Goal: Information Seeking & Learning: Check status

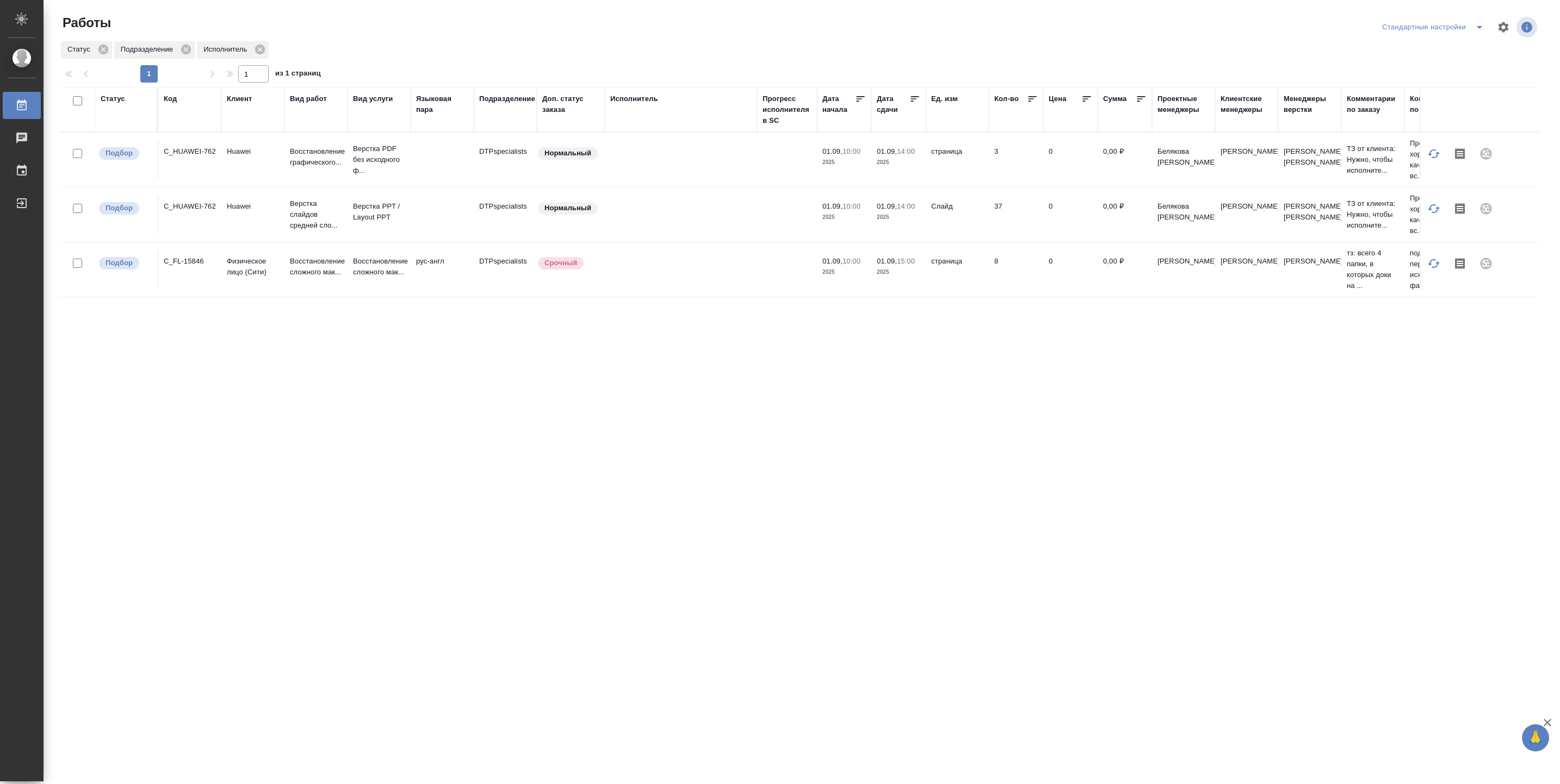
click at [645, 97] on div "Исполнитель" at bounding box center [634, 100] width 48 height 11
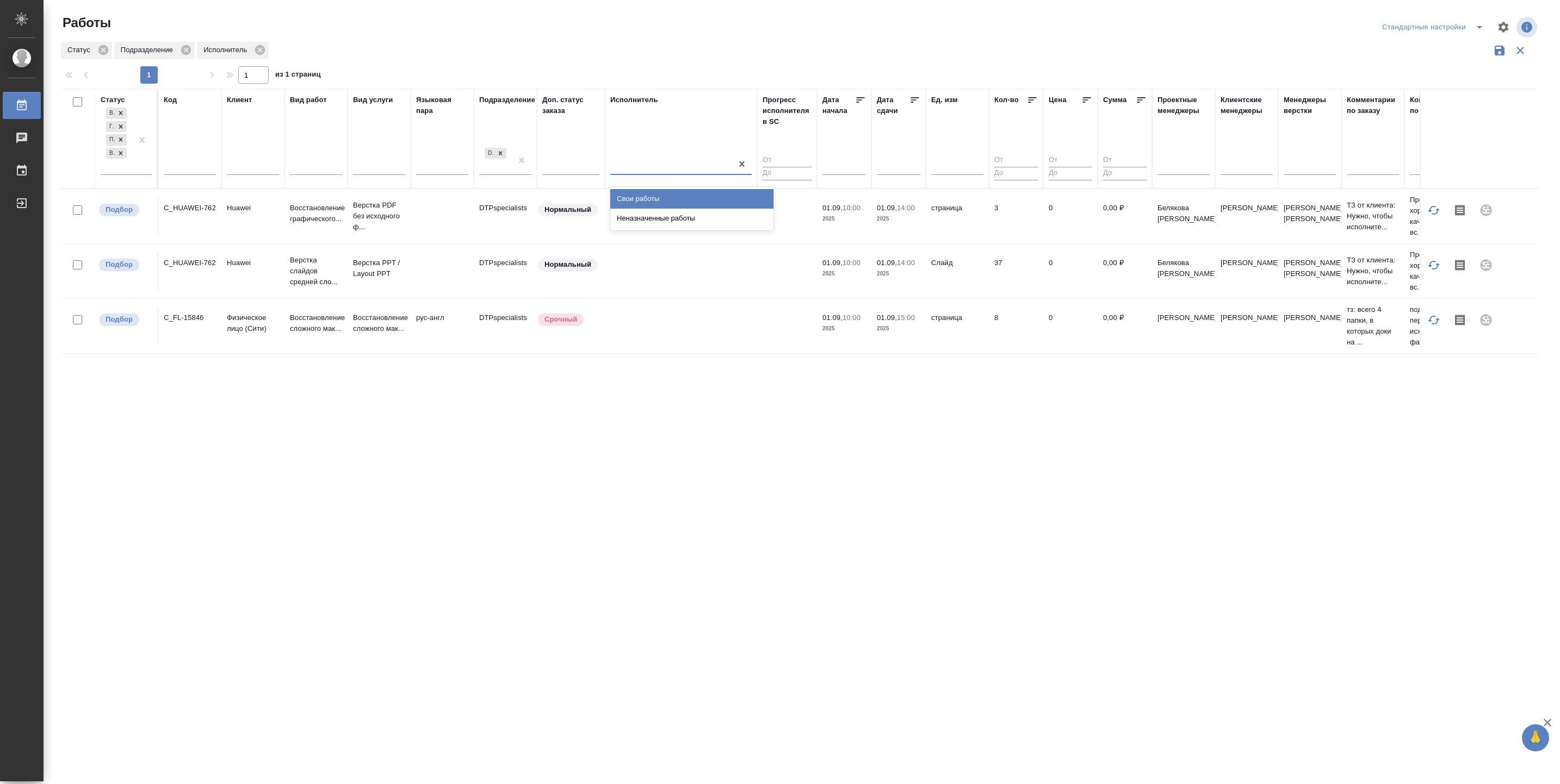
click at [643, 161] on div at bounding box center [671, 165] width 122 height 16
click at [653, 202] on div "Свои работы" at bounding box center [691, 199] width 163 height 19
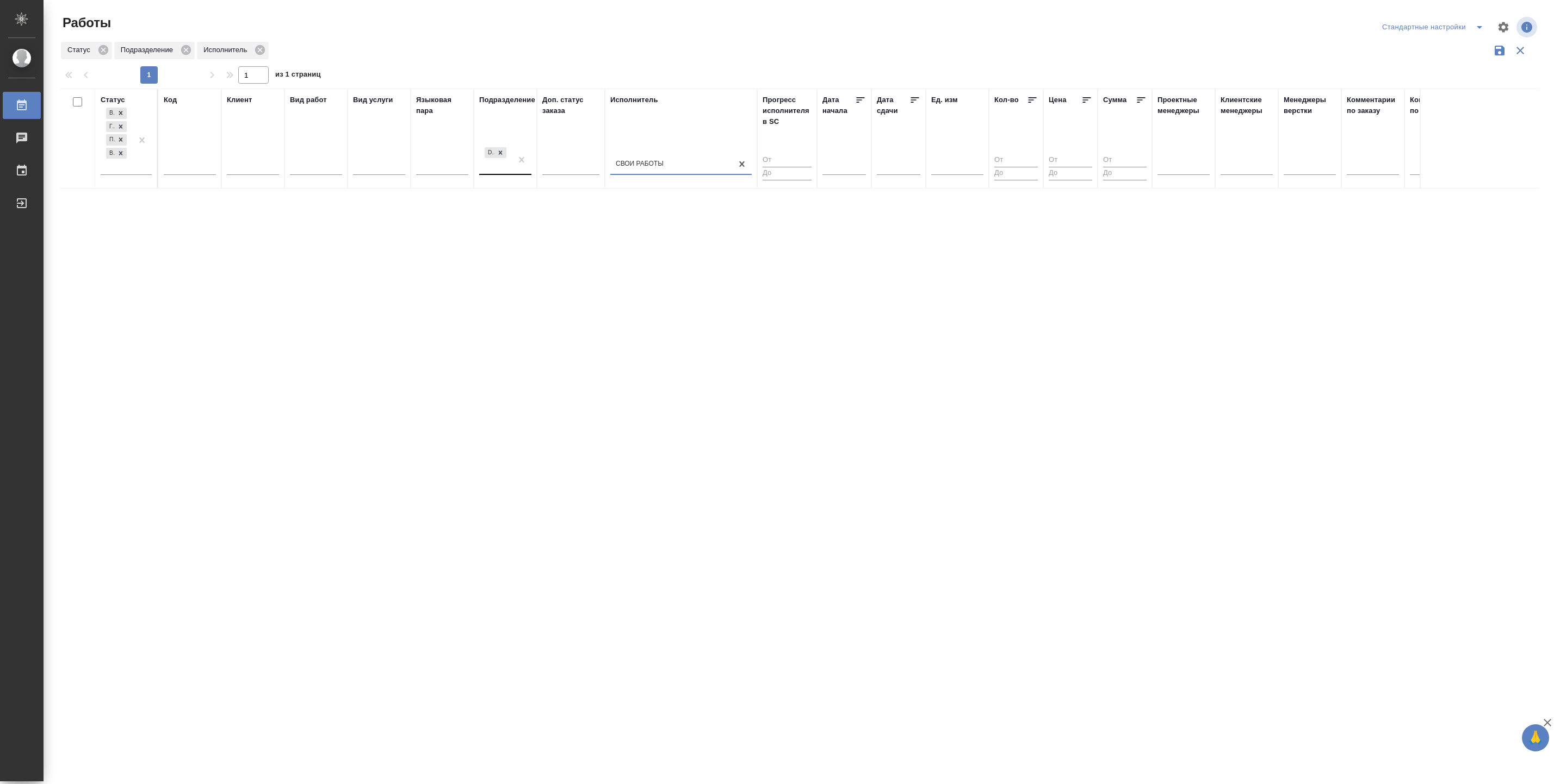
click at [490, 168] on div "DTPspecialists" at bounding box center [495, 160] width 33 height 30
click at [125, 167] on div "В ожидании Готов к работе Подбор В работе" at bounding box center [116, 140] width 31 height 69
click at [235, 209] on div "Выполнен" at bounding box center [245, 219] width 163 height 19
click at [490, 186] on div "DTPspecialists" at bounding box center [495, 173] width 33 height 30
type input "ВЕР"
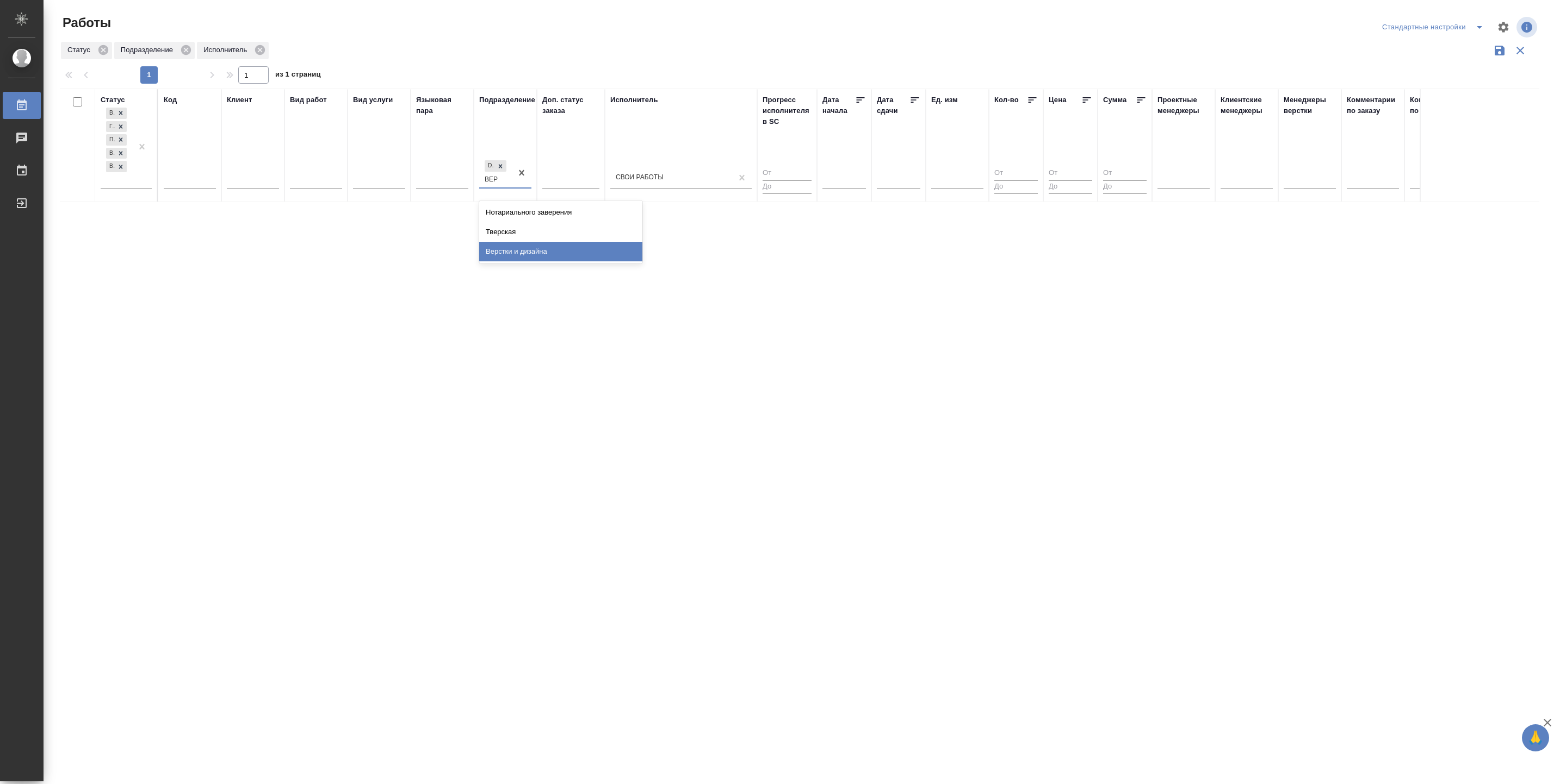
click at [518, 248] on div "Верстки и дизайна" at bounding box center [560, 251] width 163 height 19
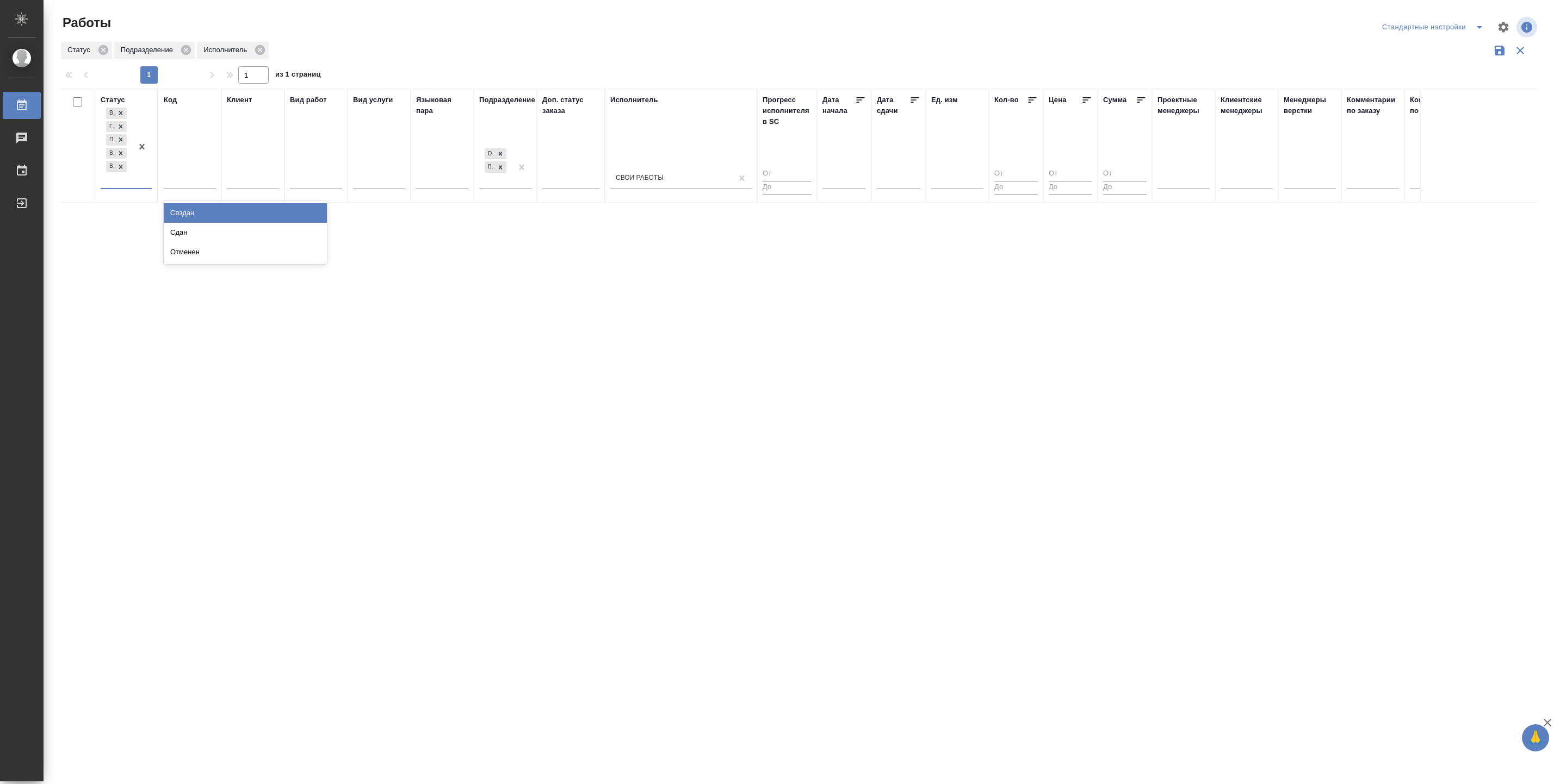
click at [106, 183] on input "text" at bounding box center [106, 179] width 1 height 7
click at [189, 229] on div "Сдан" at bounding box center [245, 233] width 163 height 19
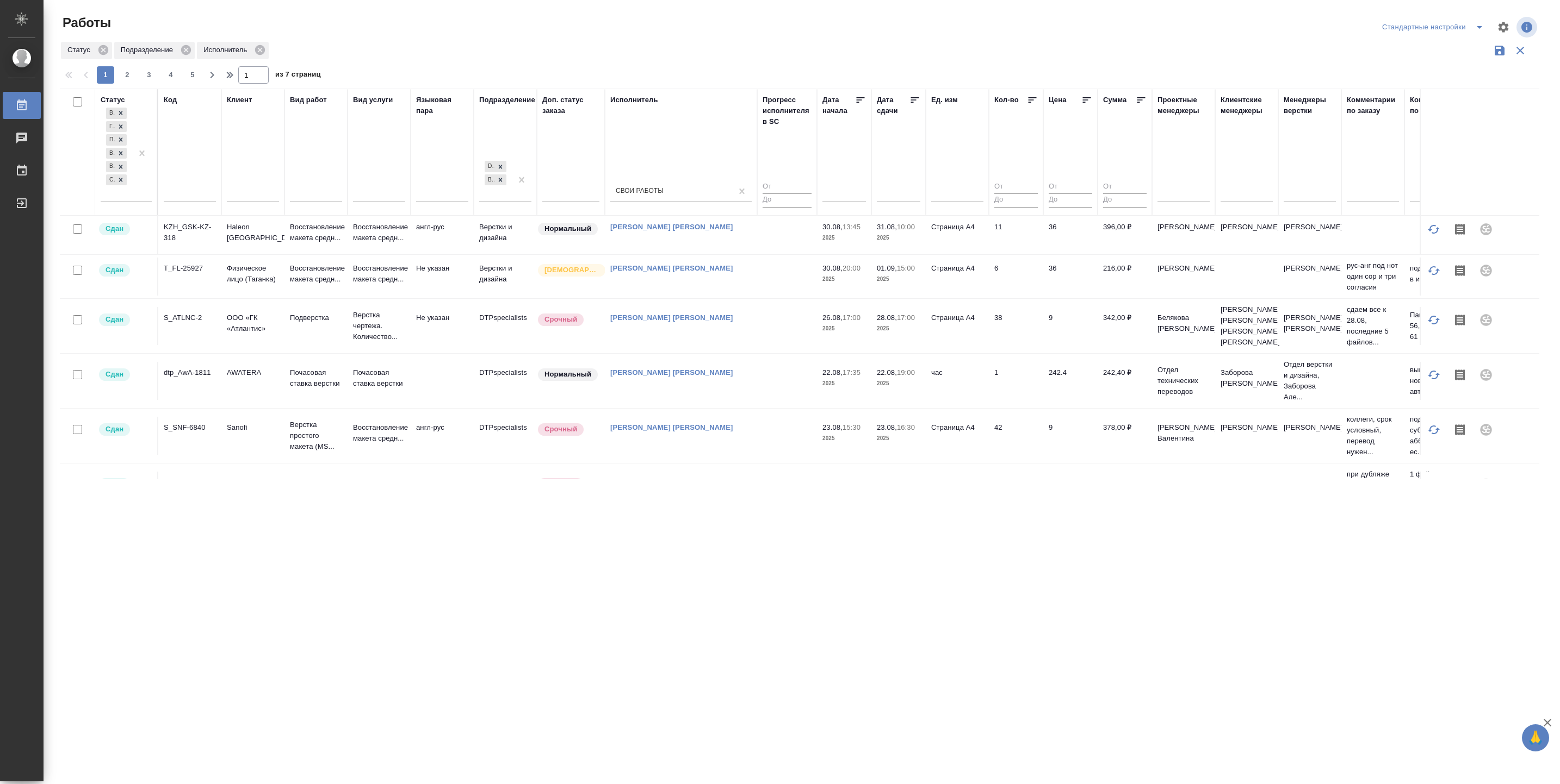
click at [792, 232] on td at bounding box center [787, 235] width 60 height 38
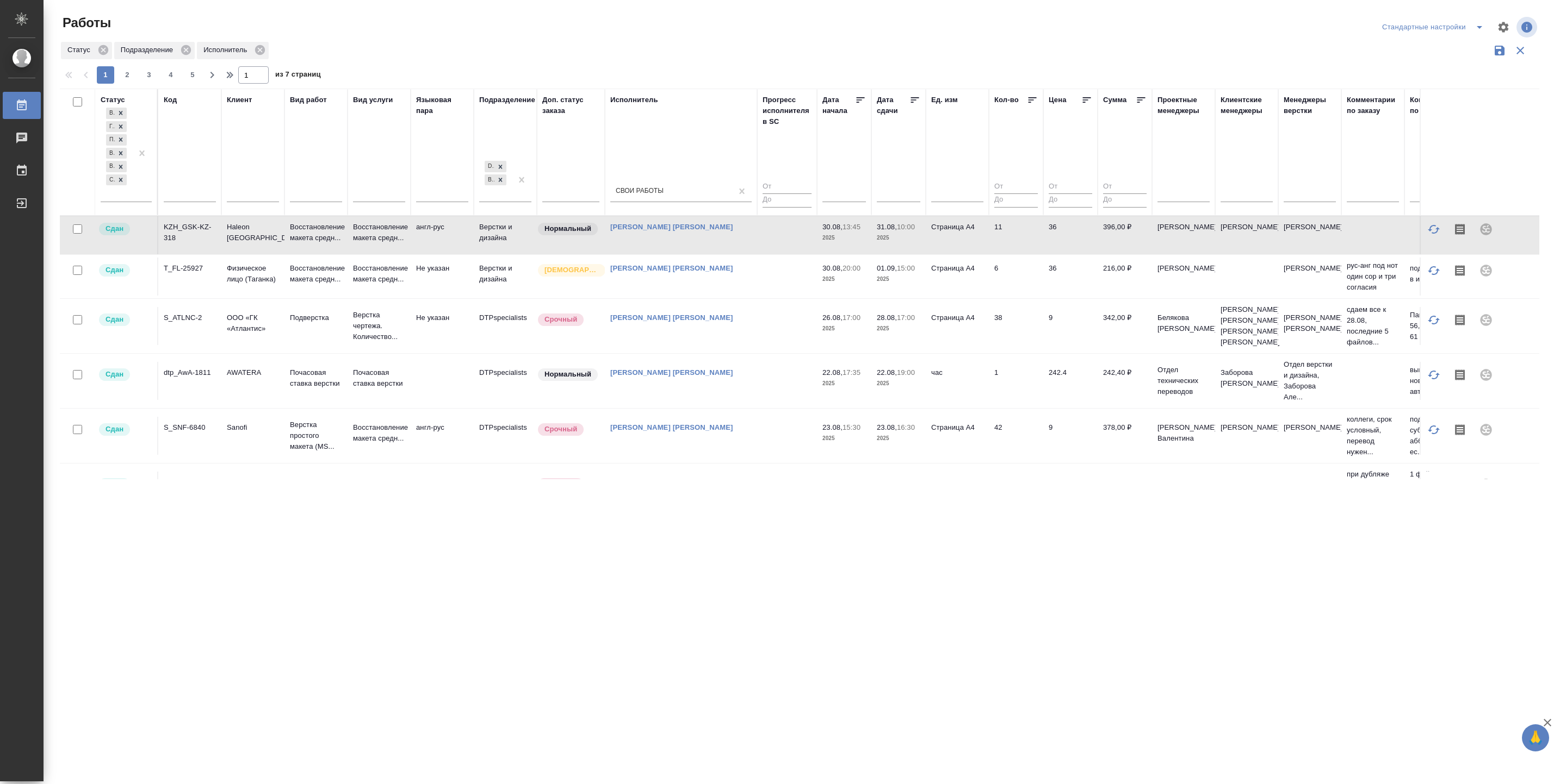
click at [768, 277] on td at bounding box center [787, 276] width 60 height 38
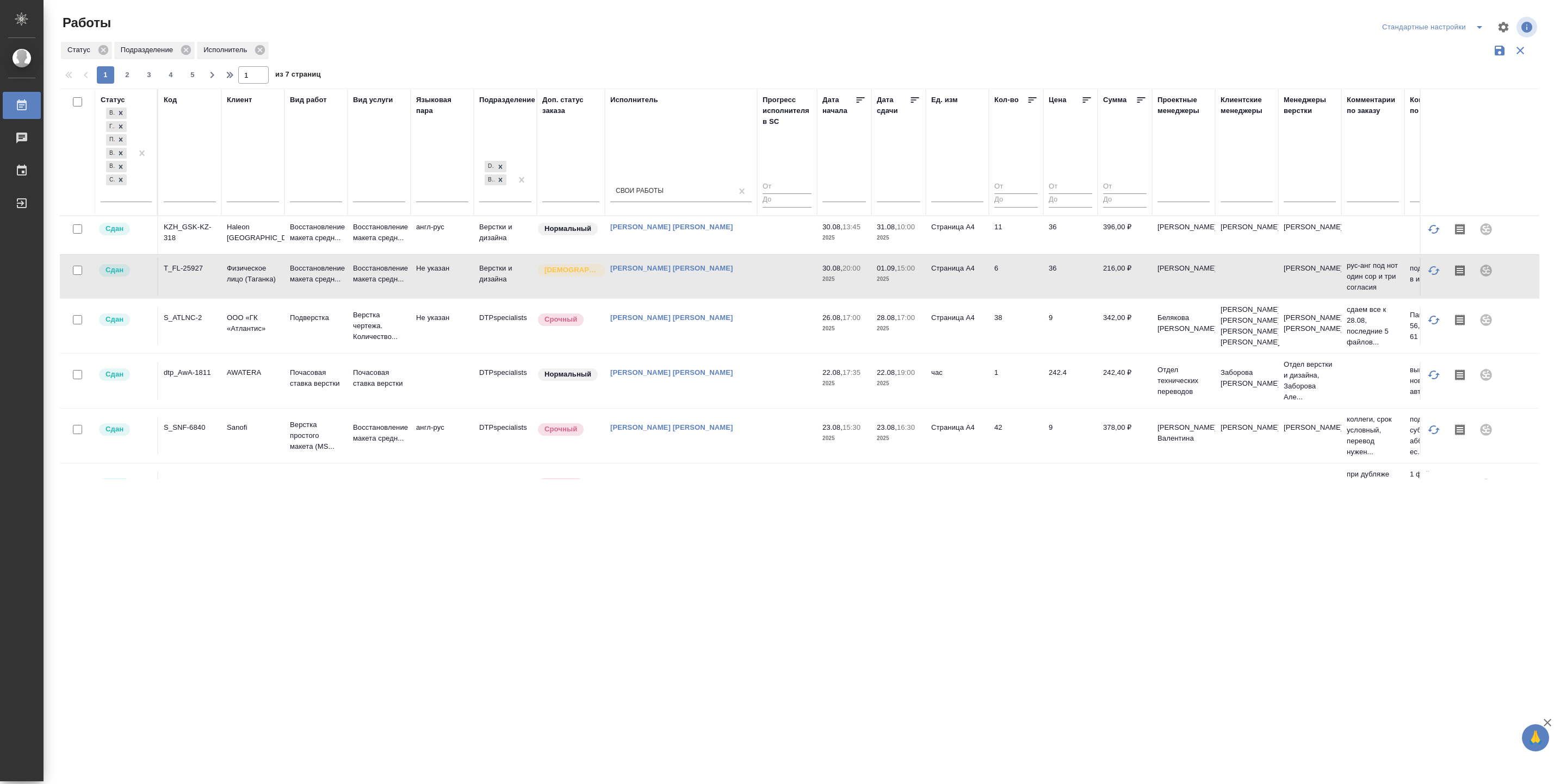
drag, startPoint x: 503, startPoint y: 181, endPoint x: 173, endPoint y: 196, distance: 330.3
click at [503, 181] on icon at bounding box center [499, 179] width 7 height 7
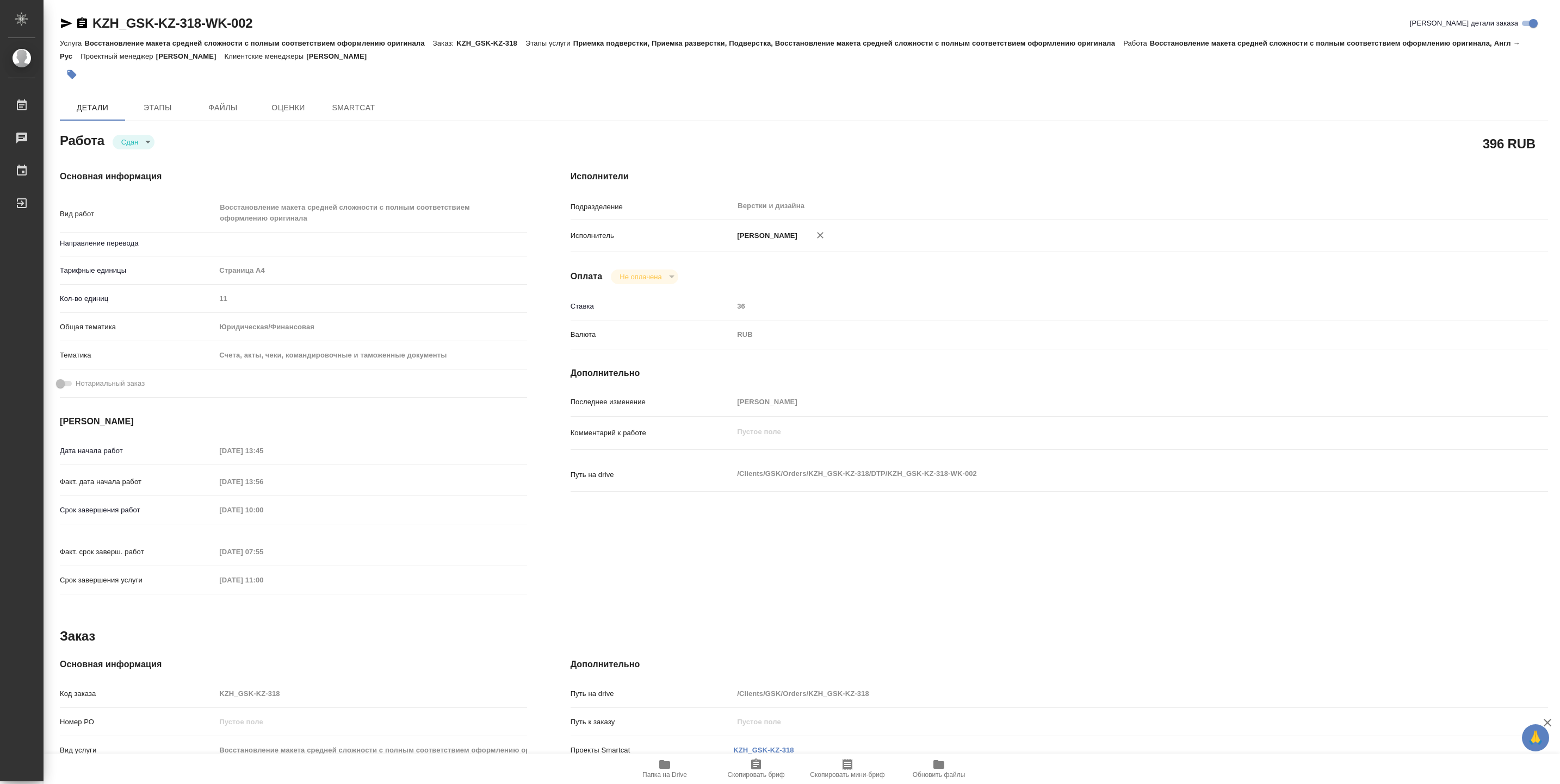
type textarea "x"
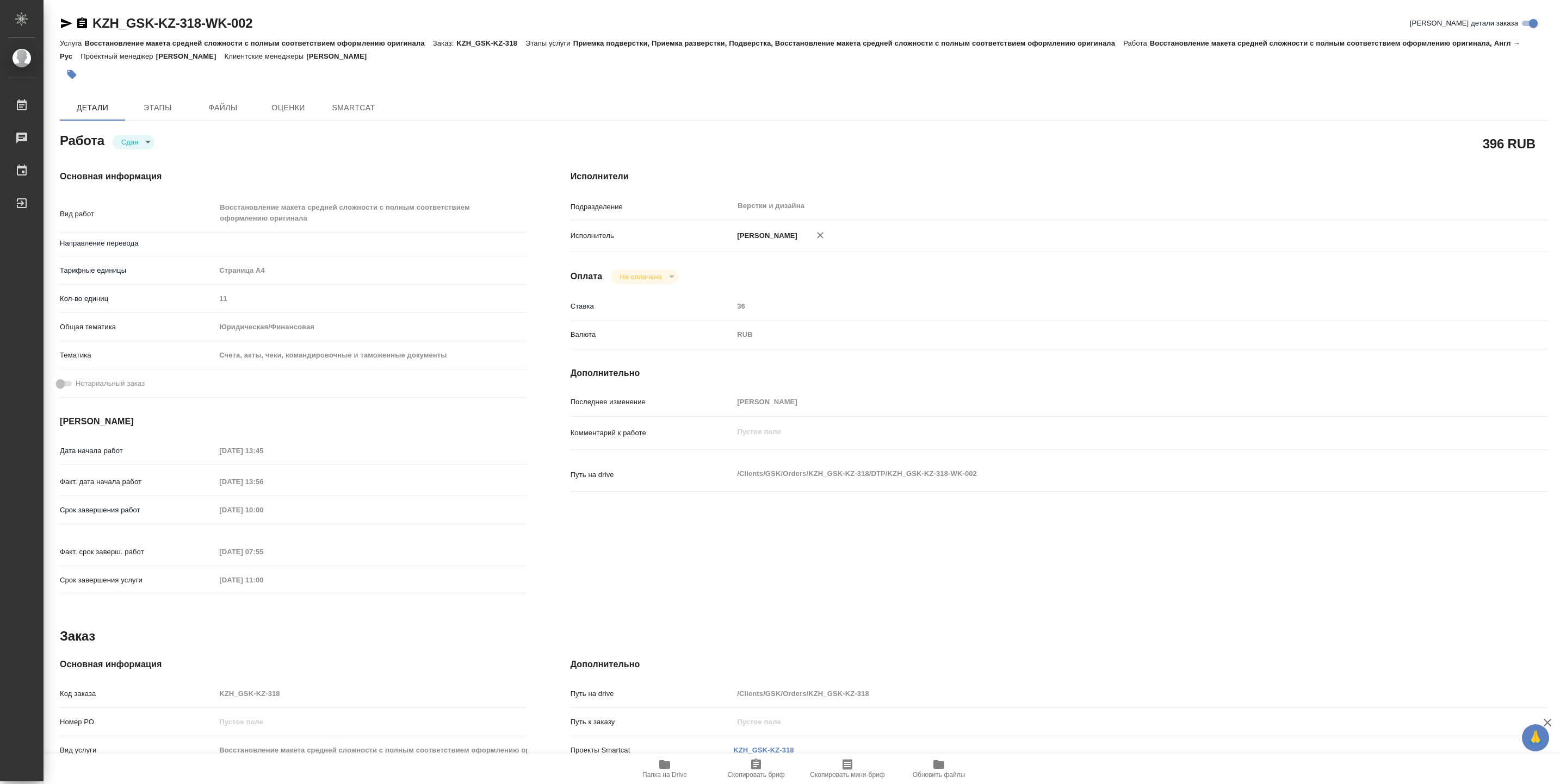
type textarea "x"
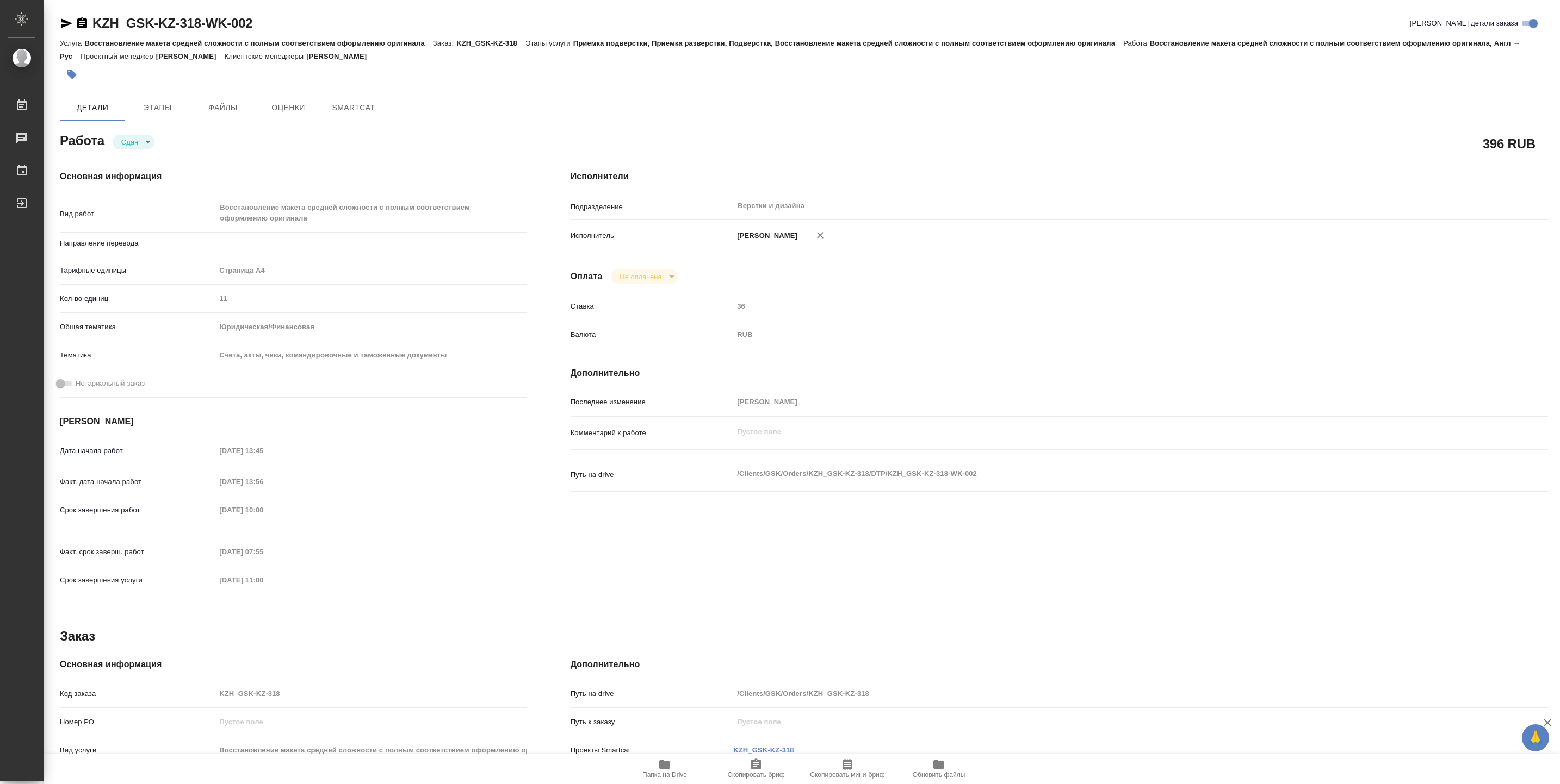
type textarea "x"
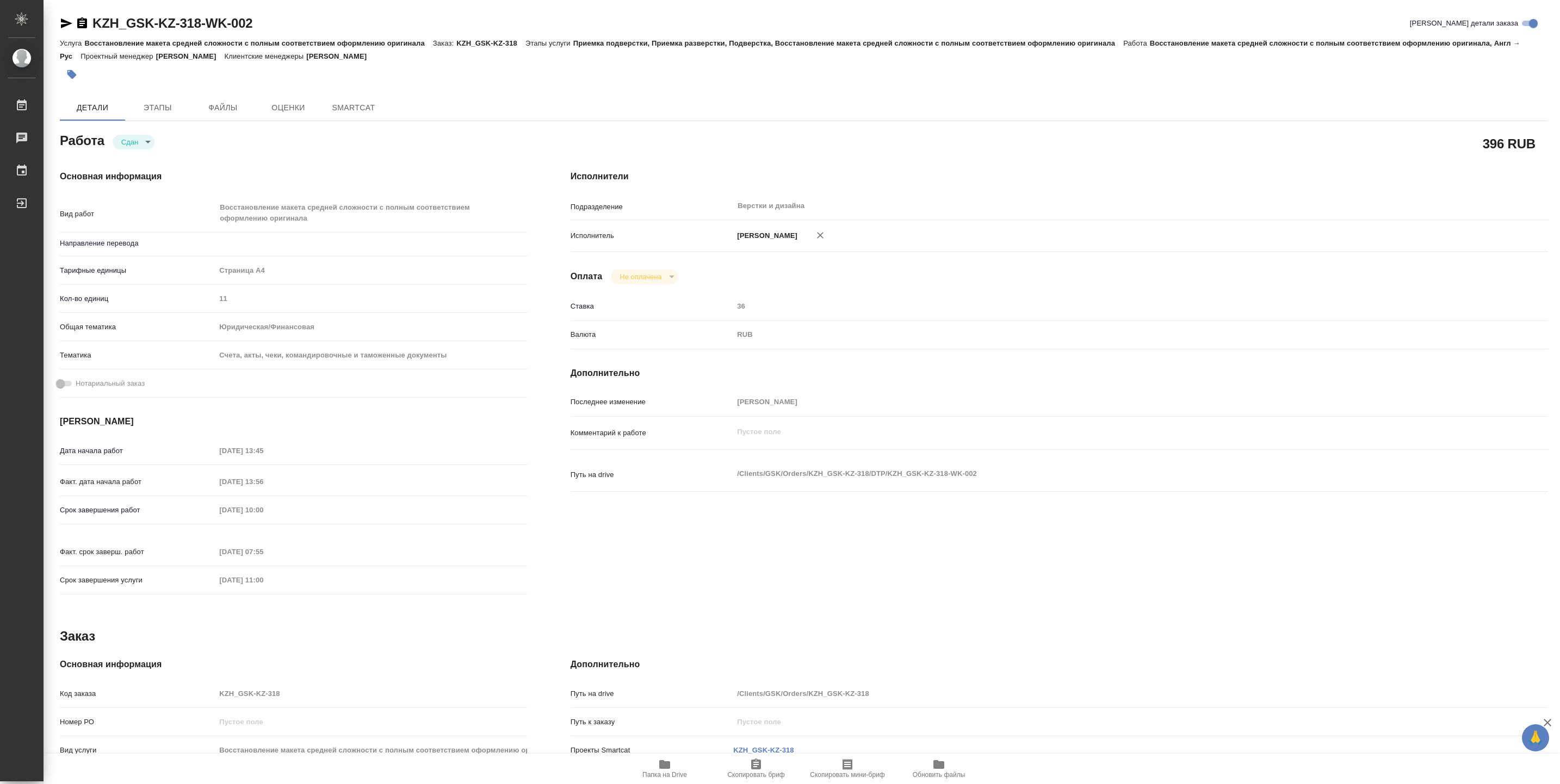
type textarea "x"
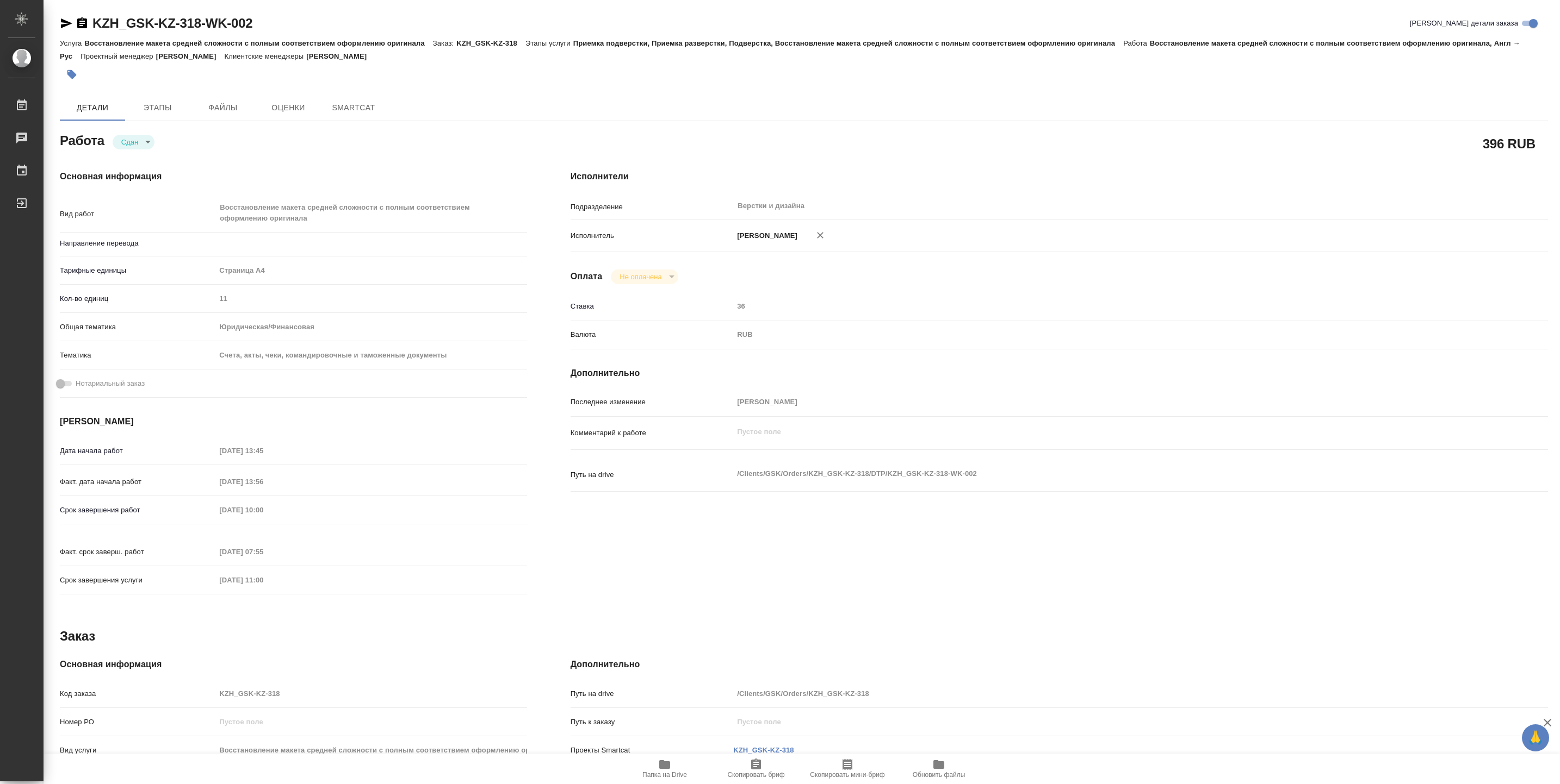
type textarea "x"
type input "англ-рус"
type textarea "x"
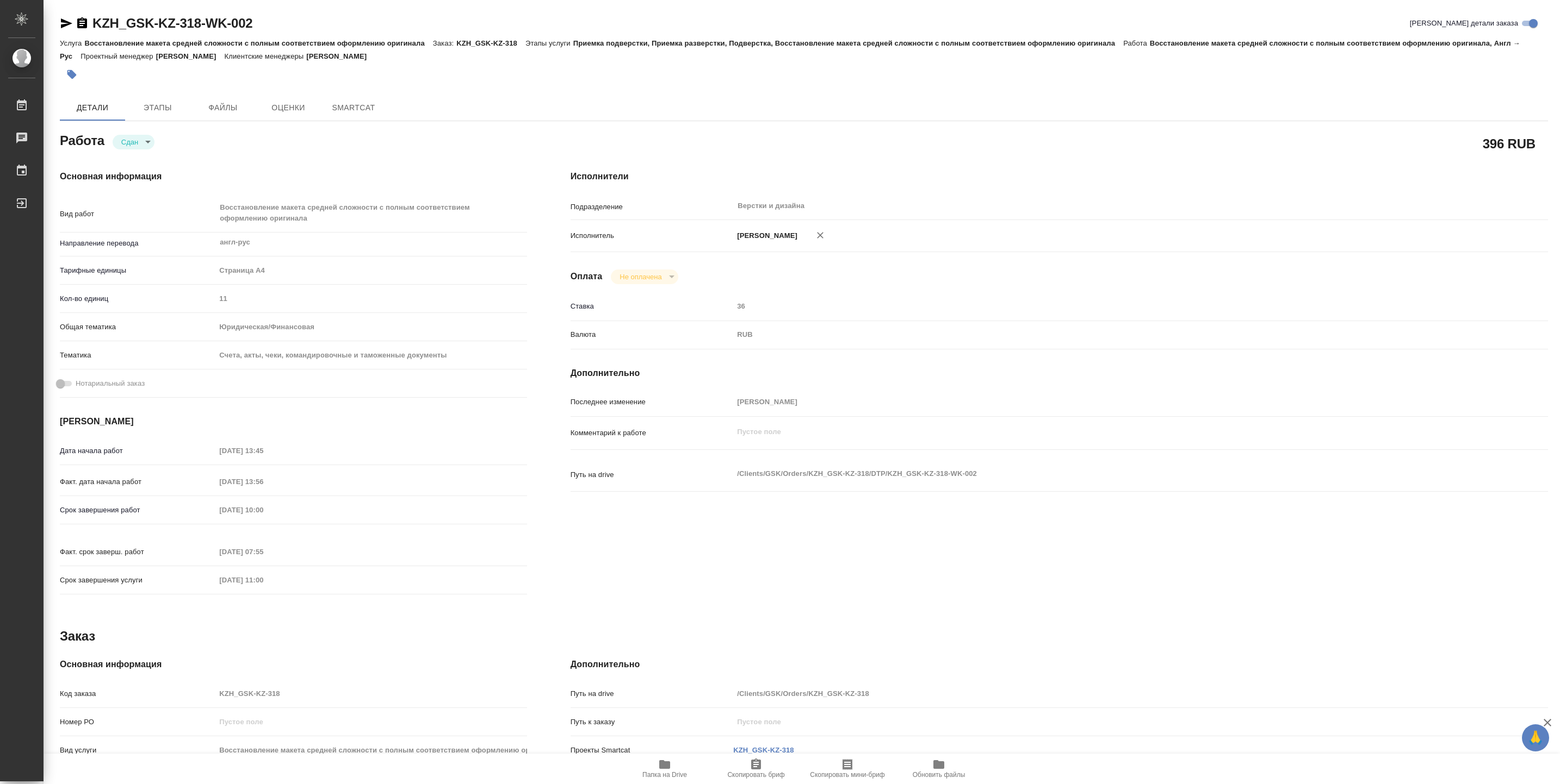
type textarea "x"
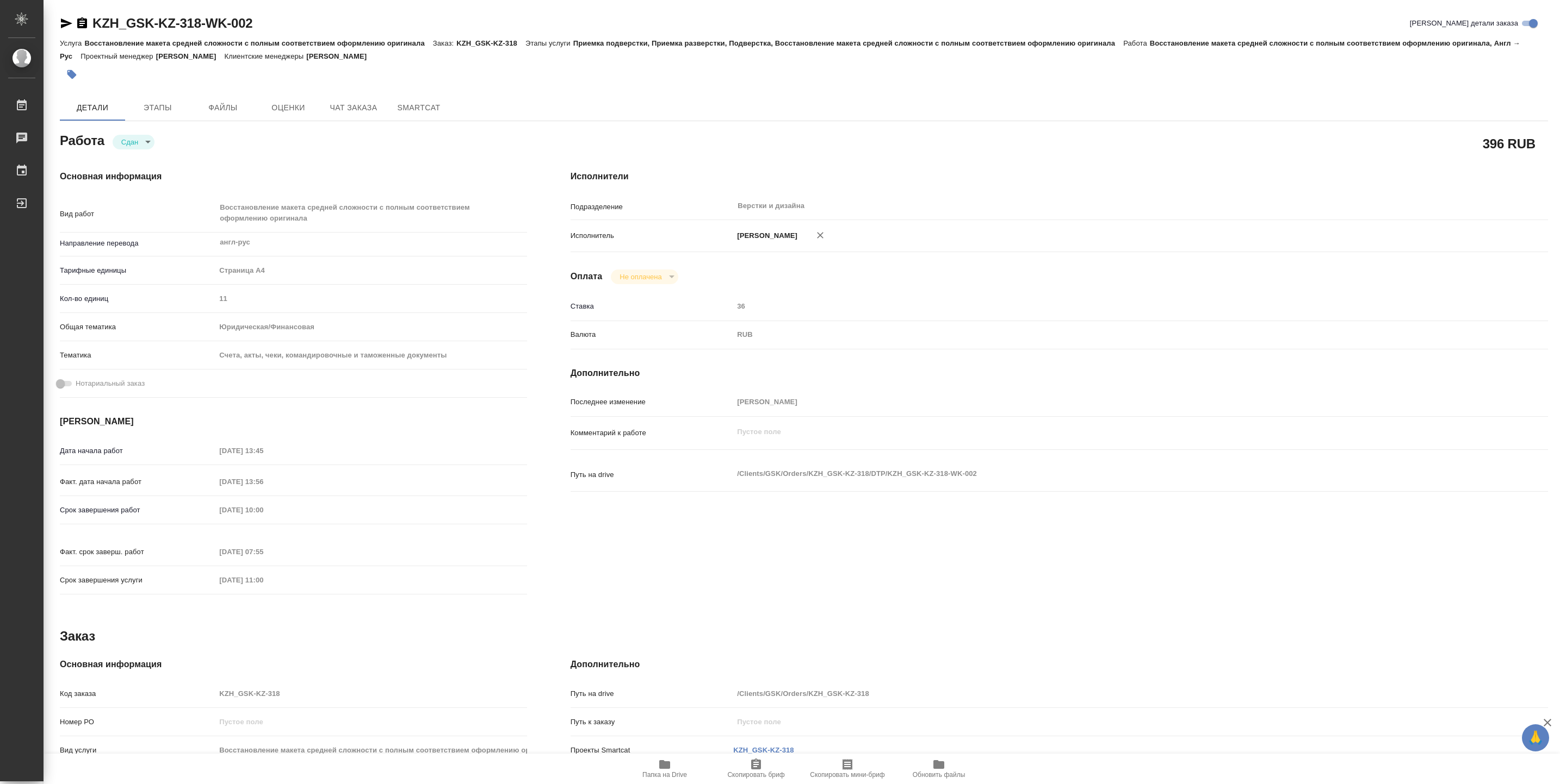
type textarea "x"
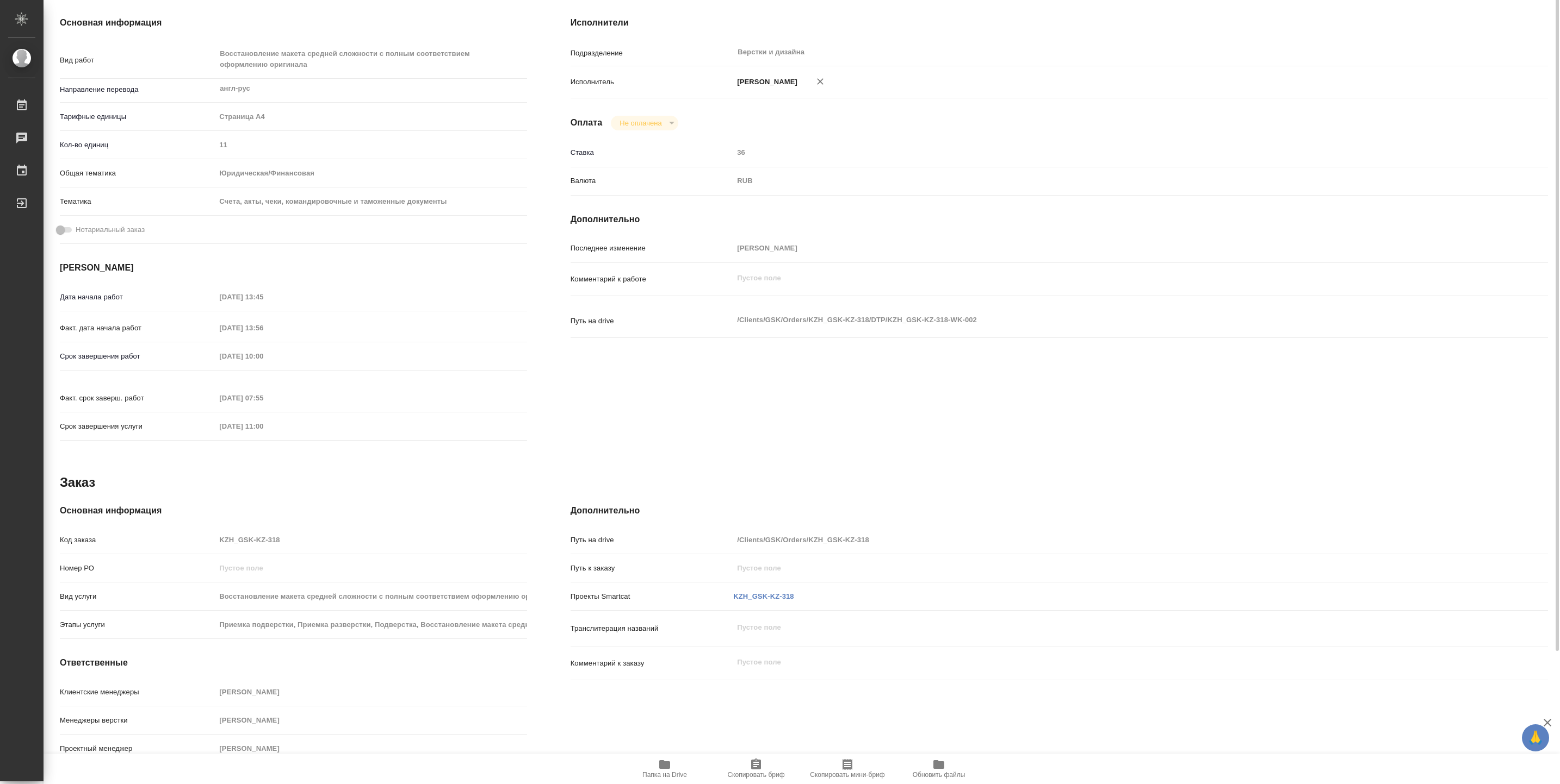
type textarea "x"
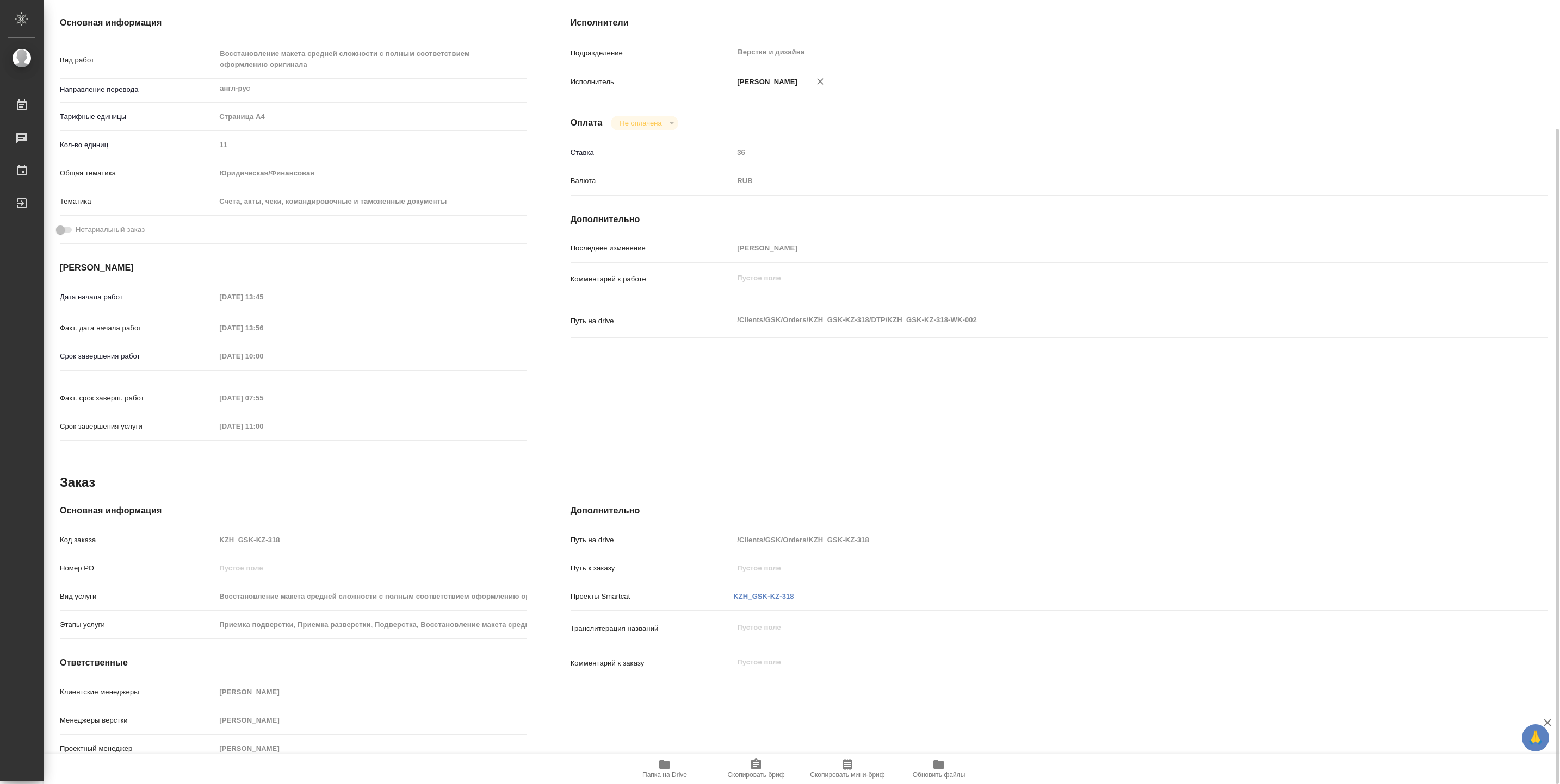
scroll to position [0, 0]
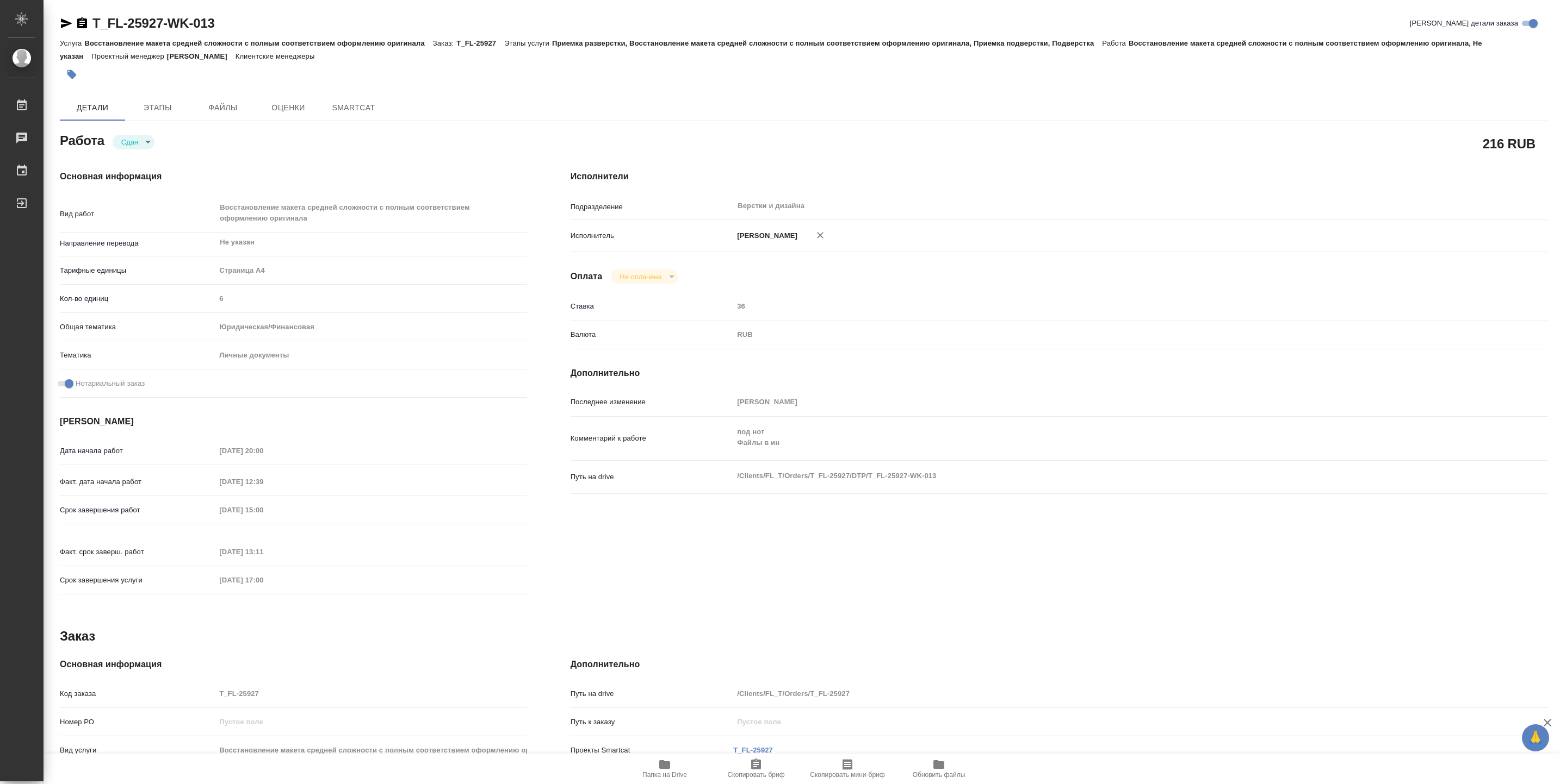
type textarea "x"
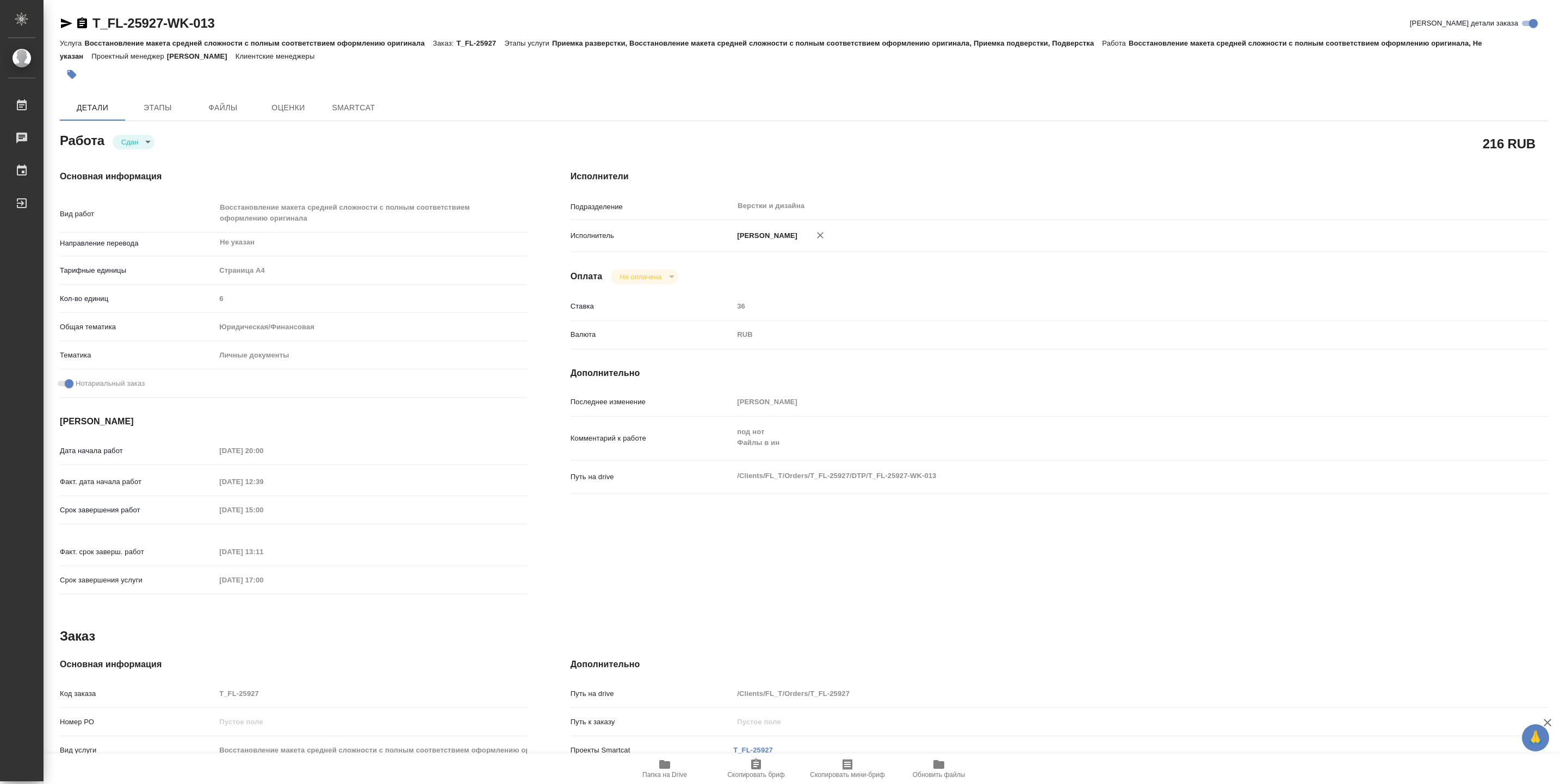
type textarea "x"
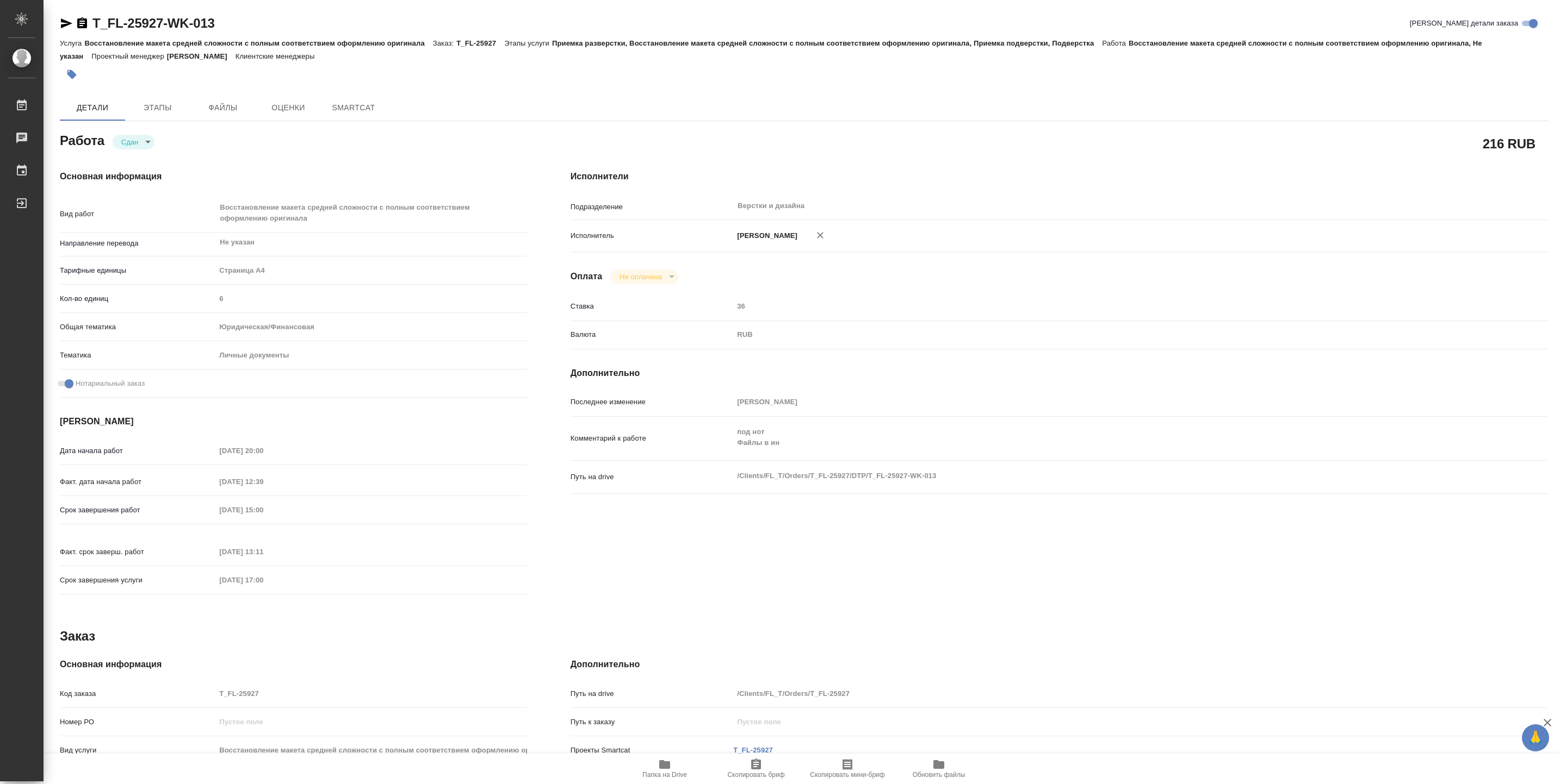
type textarea "x"
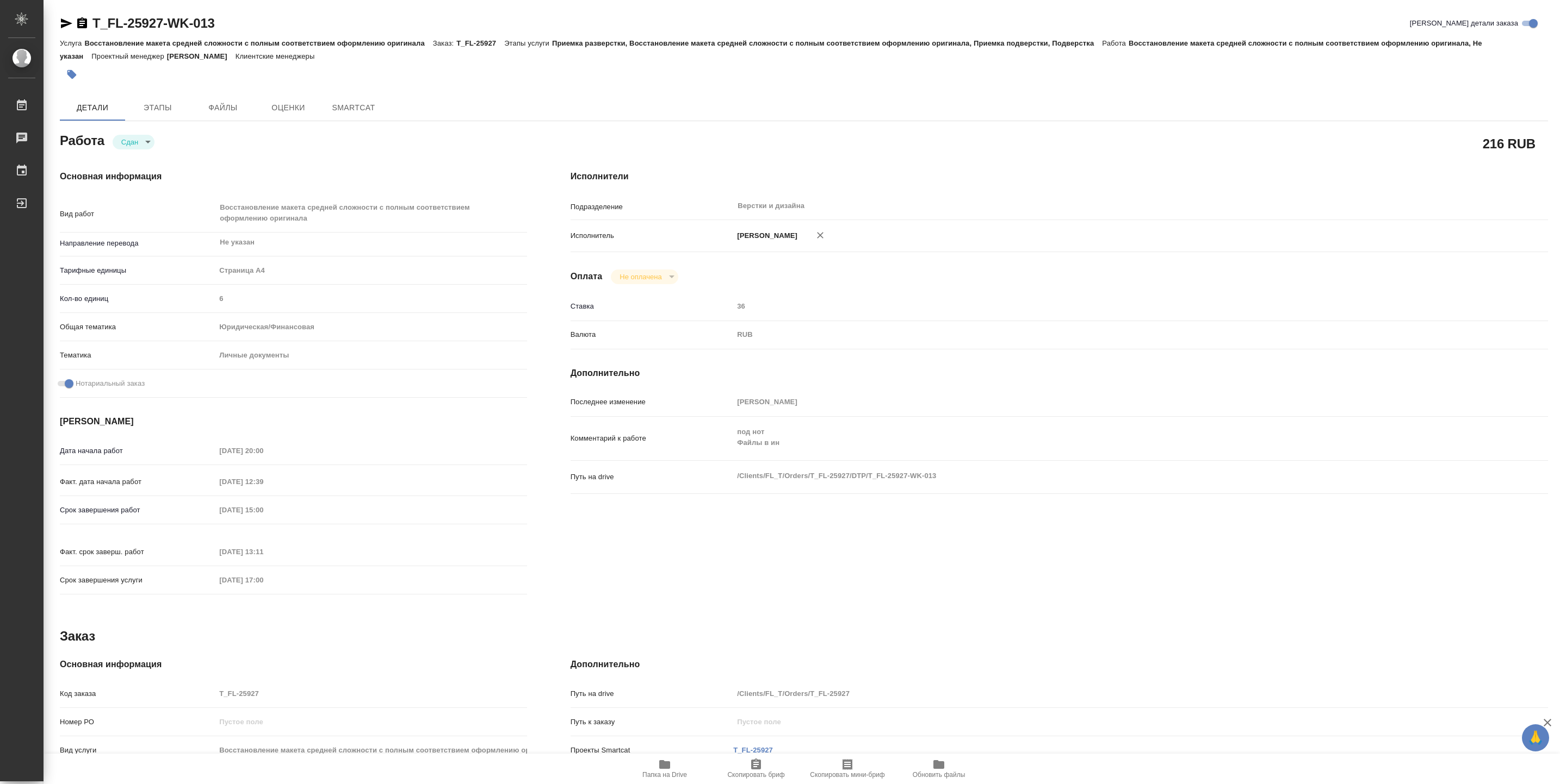
type textarea "x"
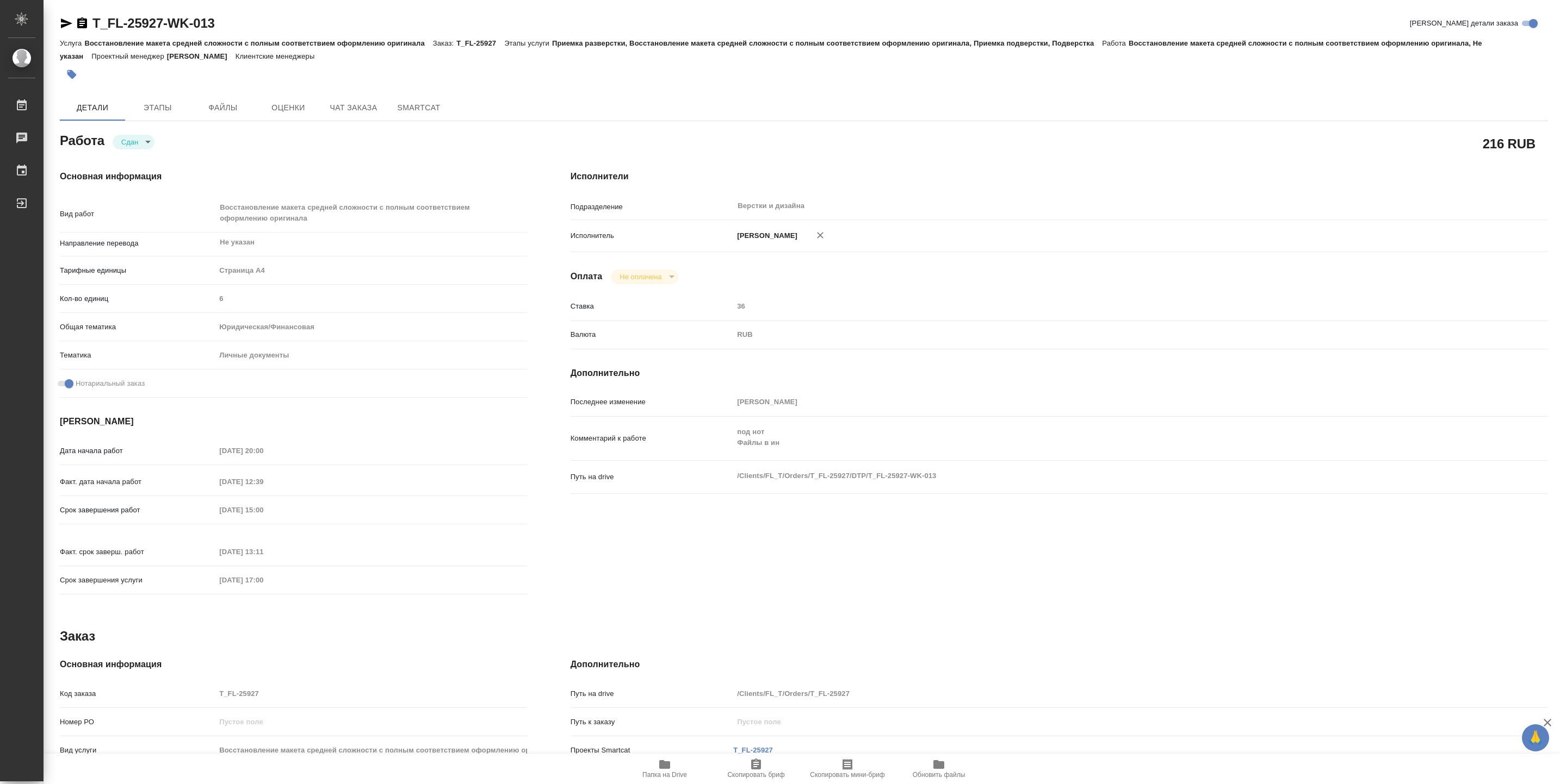
type textarea "x"
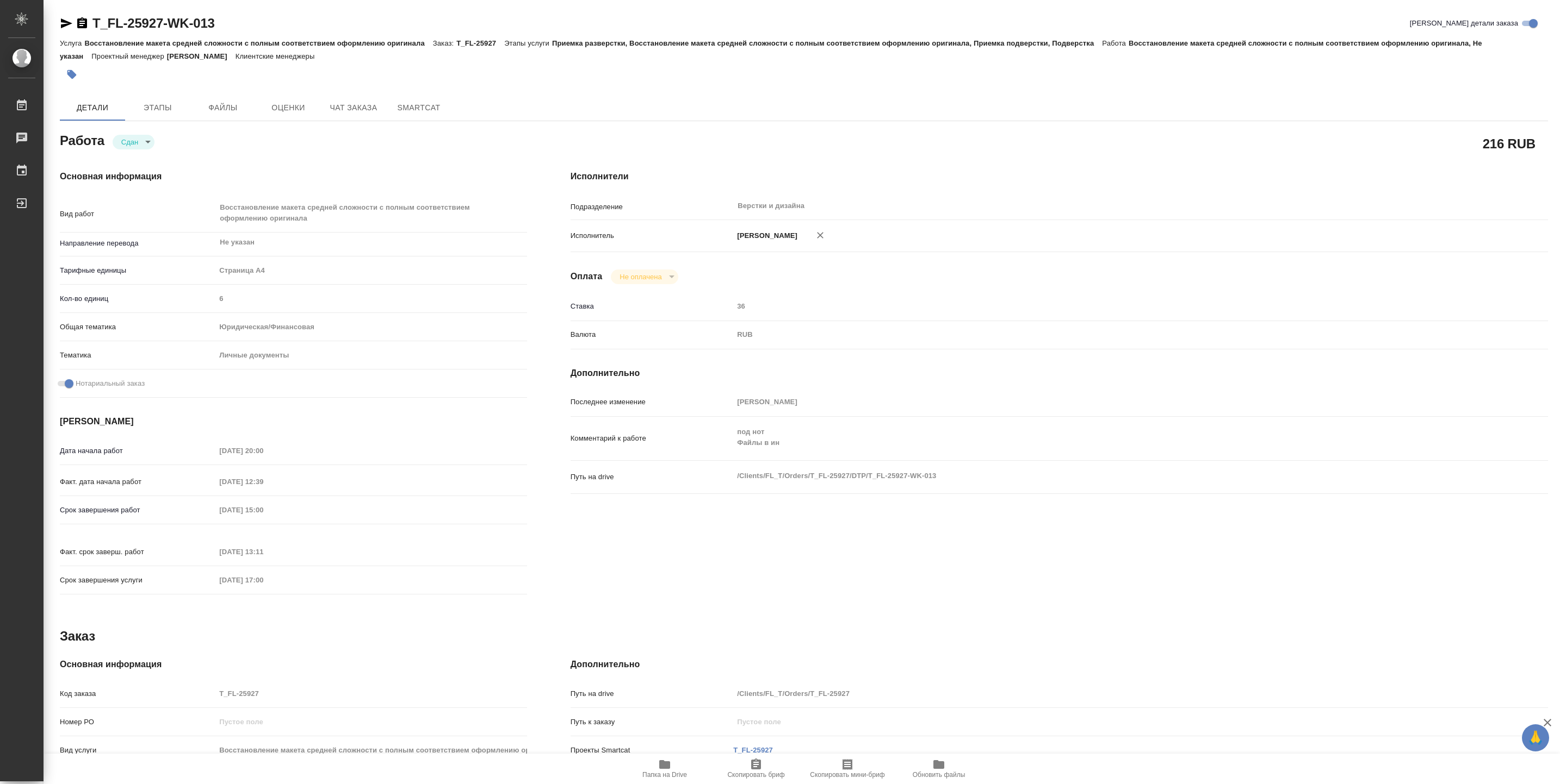
type textarea "x"
